Goal: Find specific page/section: Find specific page/section

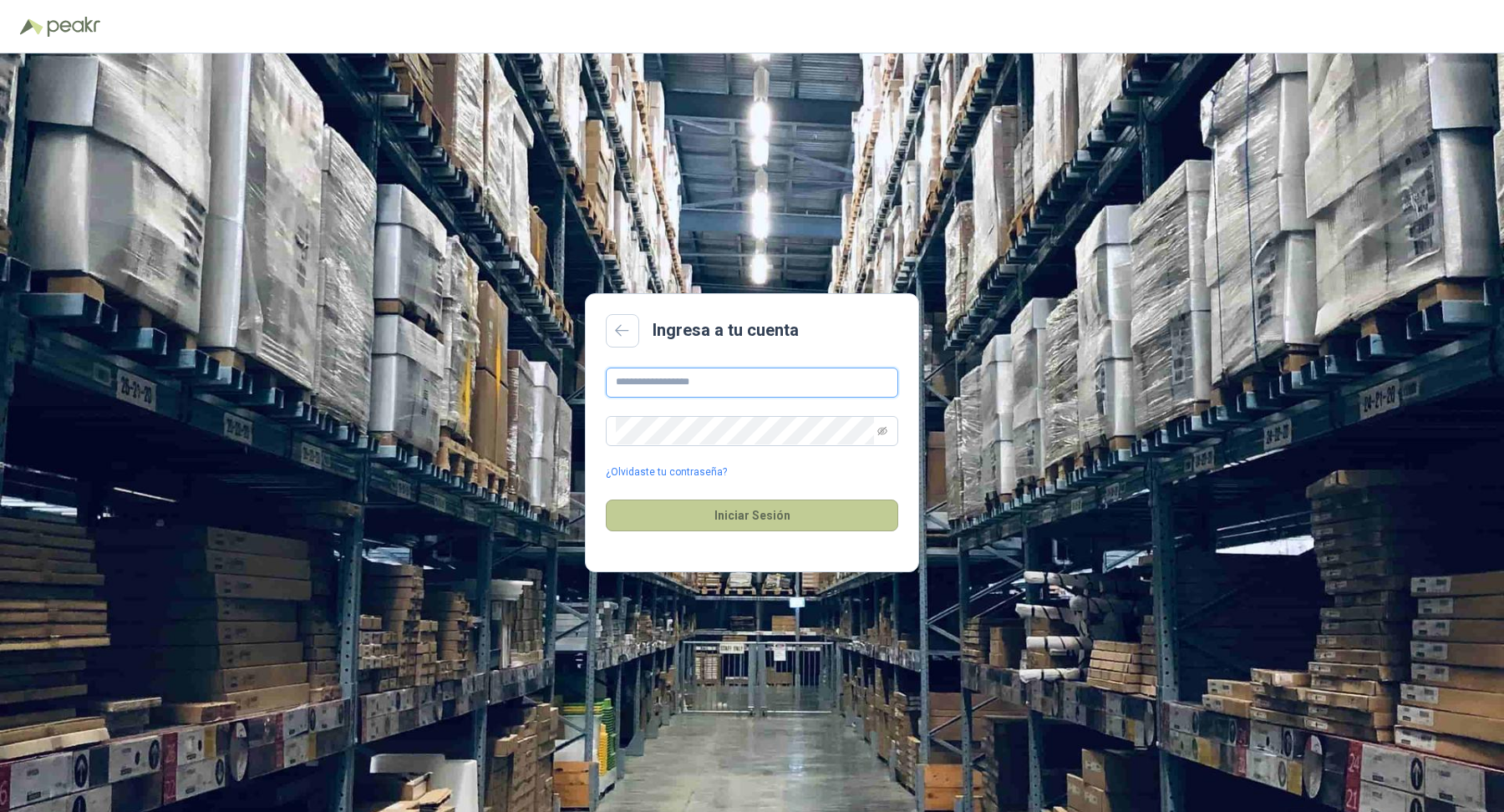
type input "**********"
click at [792, 507] on button "Iniciar Sesión" at bounding box center [752, 515] width 293 height 32
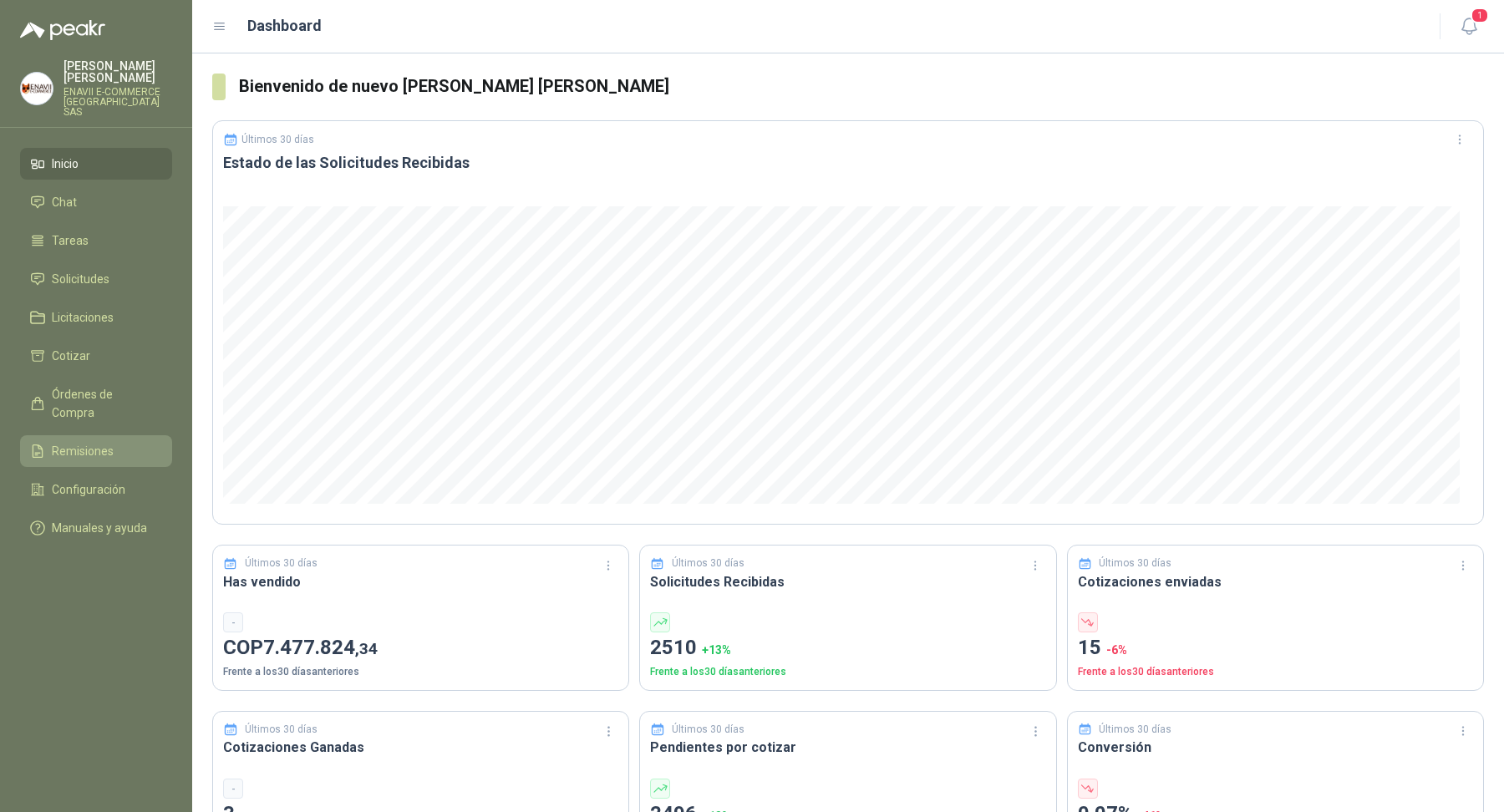
click at [118, 442] on li "Remisiones" at bounding box center [96, 450] width 132 height 18
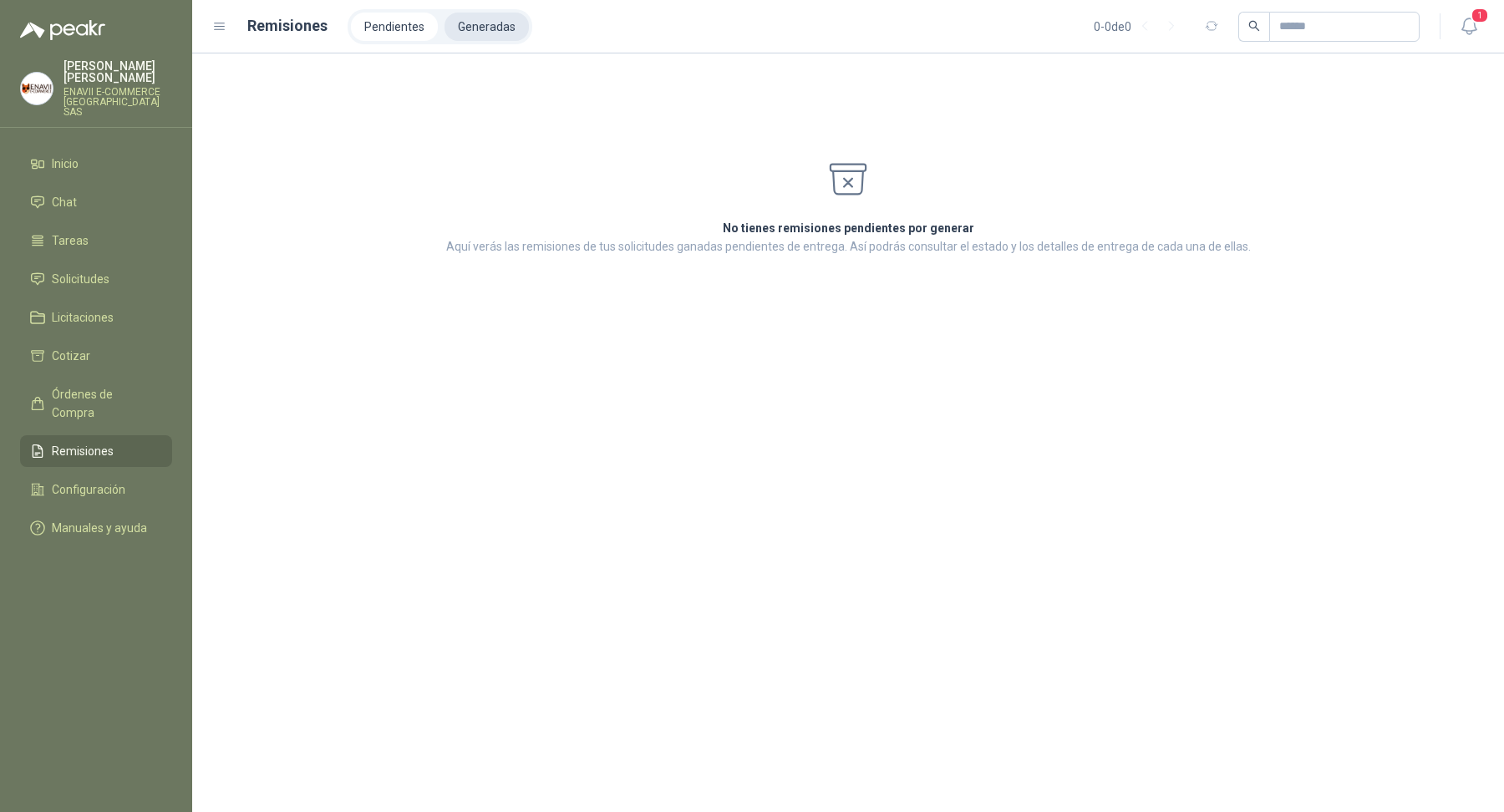
click at [492, 34] on li "Generadas" at bounding box center [487, 27] width 85 height 28
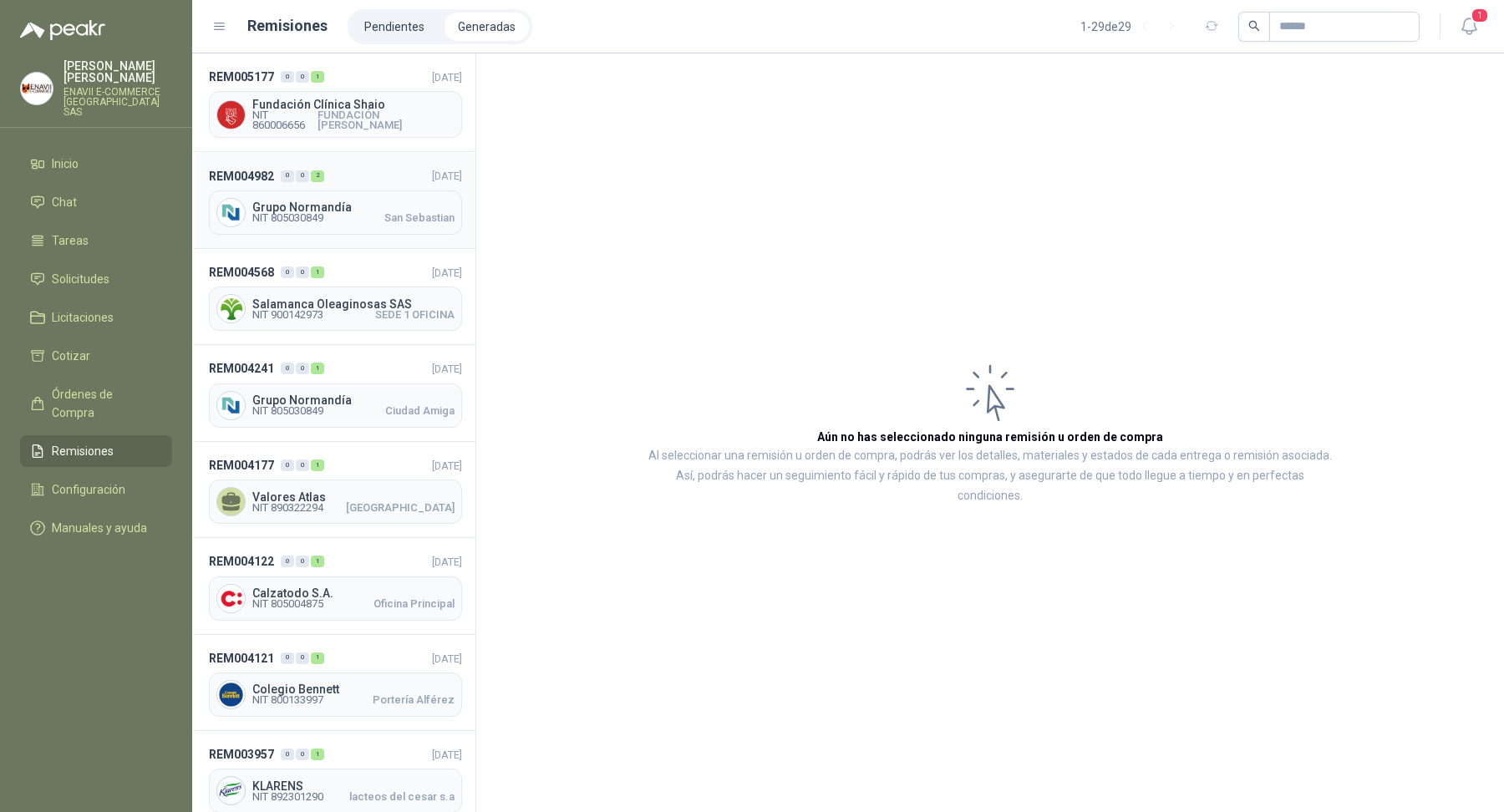
click at [403, 193] on div "Grupo Normandía NIT 805030849 [GEOGRAPHIC_DATA]" at bounding box center [335, 212] width 253 height 44
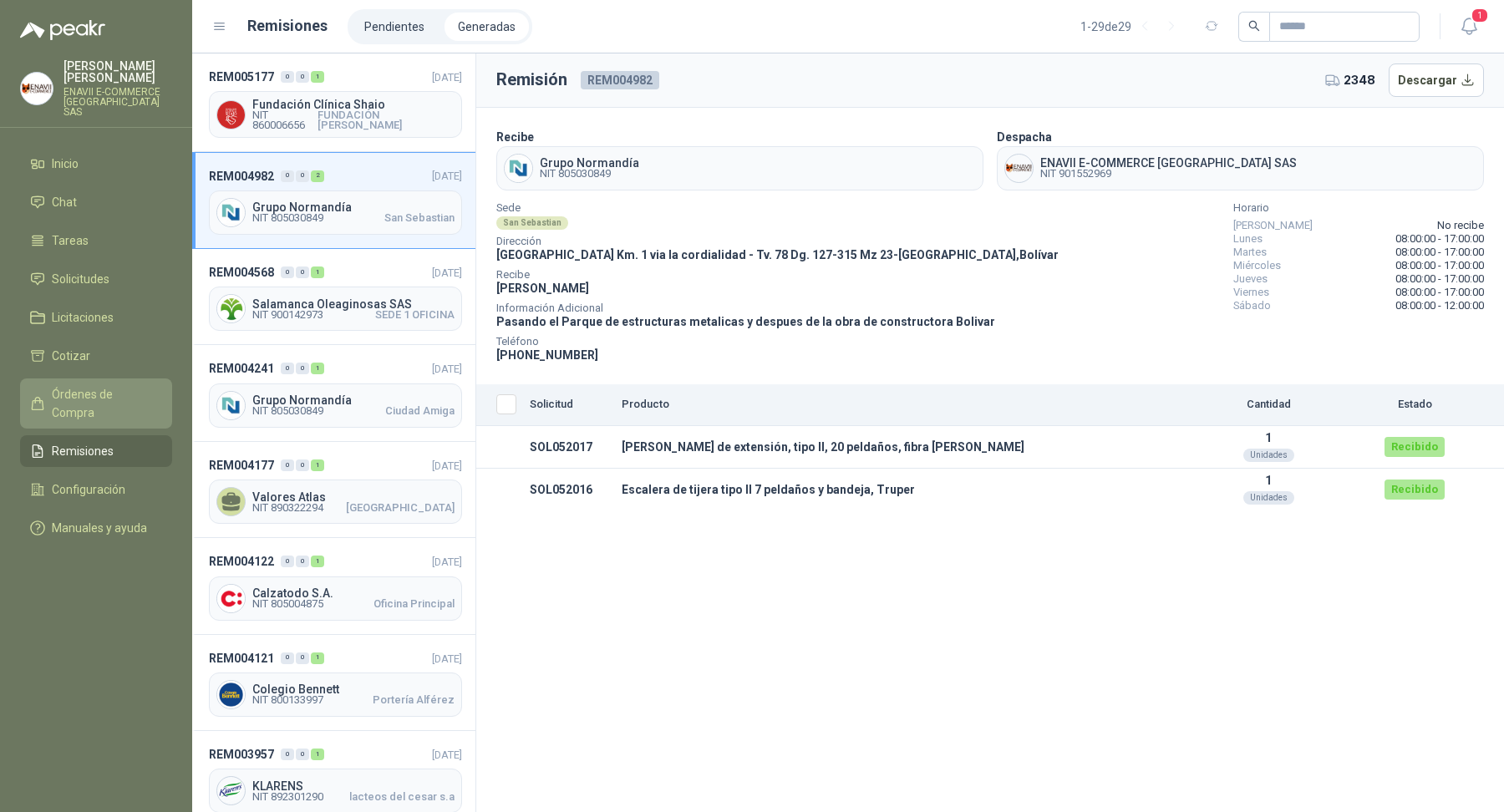
click at [111, 385] on span "Órdenes de Compra" at bounding box center [104, 403] width 104 height 37
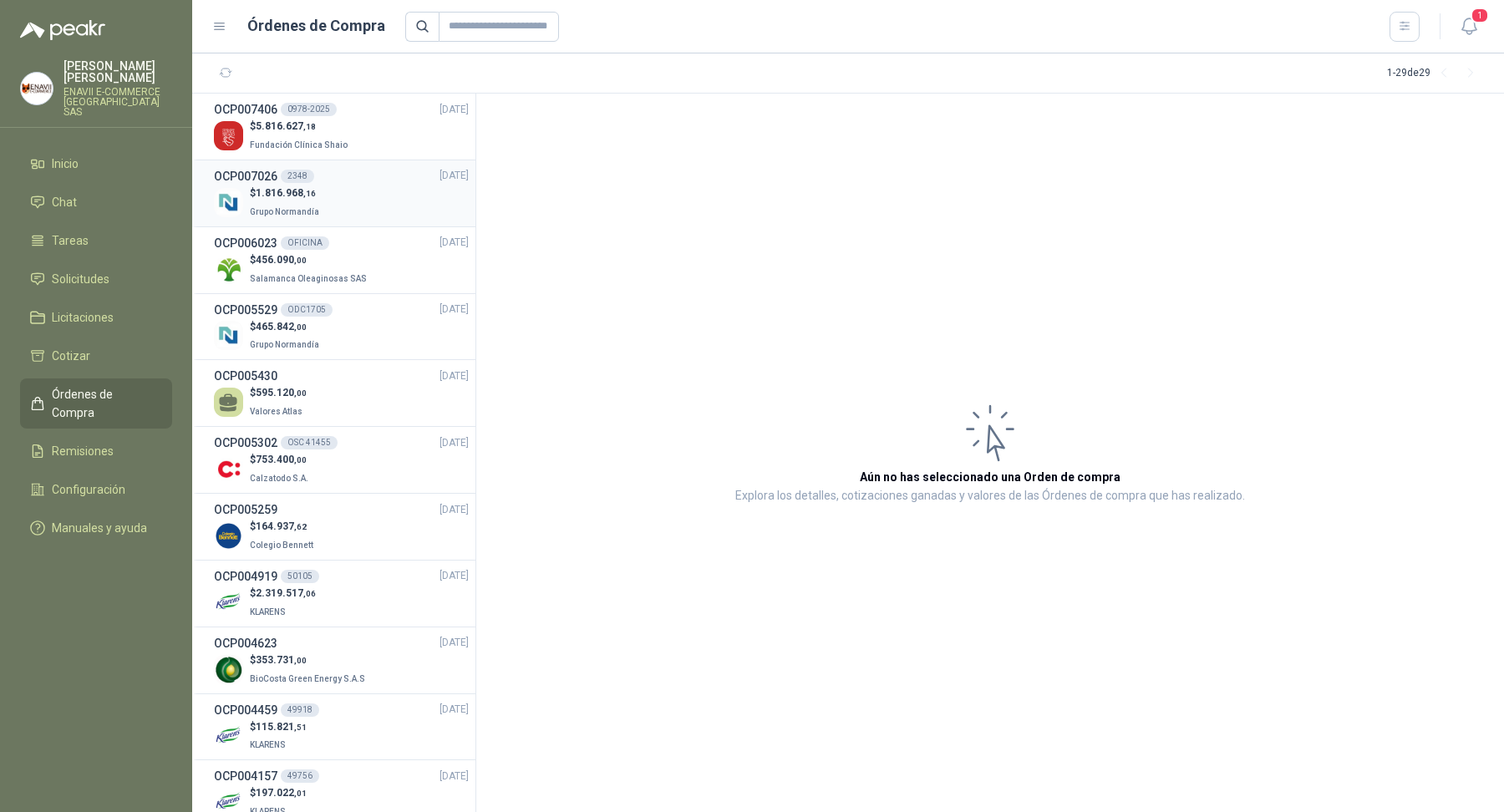
click at [393, 197] on div "$ 1.816.968 ,16 Grupo Normandía" at bounding box center [341, 203] width 255 height 35
